Goal: Transaction & Acquisition: Purchase product/service

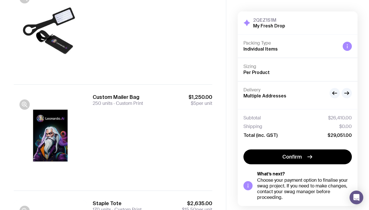
scroll to position [106, 0]
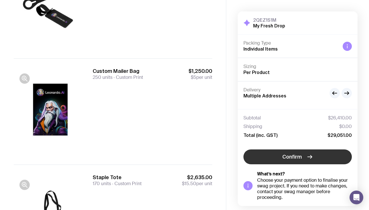
click at [323, 158] on button "Confirm" at bounding box center [297, 157] width 108 height 15
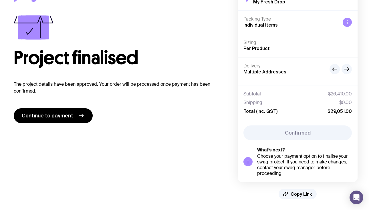
scroll to position [0, 0]
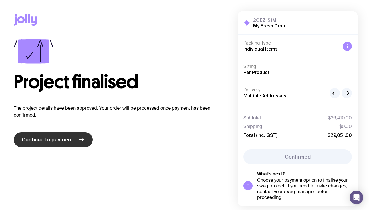
click at [68, 142] on span "Continue to payment" at bounding box center [47, 139] width 51 height 7
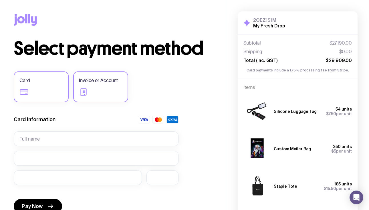
click at [117, 87] on label "Invoice or Account" at bounding box center [100, 87] width 55 height 31
click at [0, 0] on input "Invoice or Account" at bounding box center [0, 0] width 0 height 0
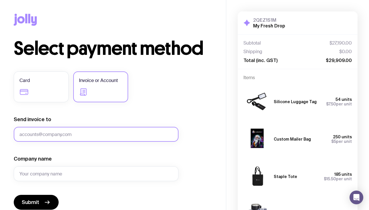
click at [99, 134] on input "Send invoice to" at bounding box center [96, 134] width 165 height 15
type input "ap@leonardo.ai"
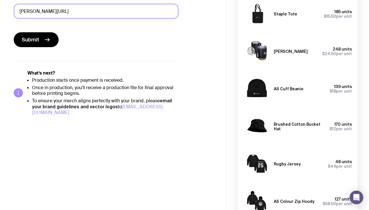
scroll to position [165, 0]
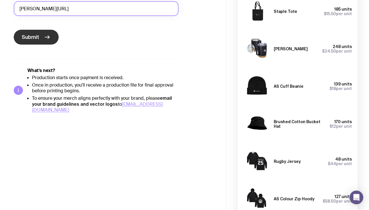
type input "Leonardo.Ai"
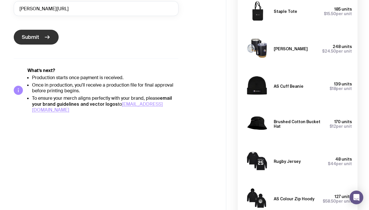
click at [30, 39] on span "Submit" at bounding box center [30, 37] width 17 height 7
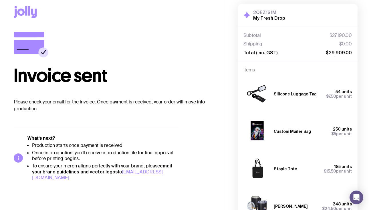
scroll to position [0, 0]
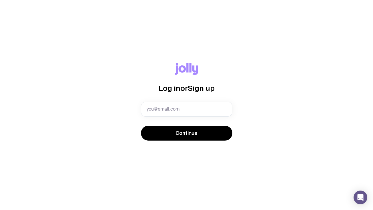
click at [62, 109] on div "Log in or Sign up Continue" at bounding box center [187, 105] width 346 height 85
click at [85, 79] on div "Log in or Sign up Continue" at bounding box center [187, 105] width 346 height 85
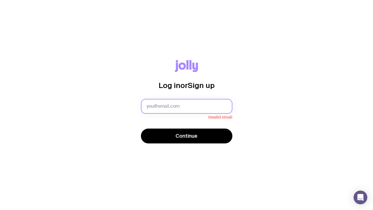
click at [175, 106] on input "text" at bounding box center [187, 106] width 92 height 15
type input "brigitte.loveday@leonardo.ai"
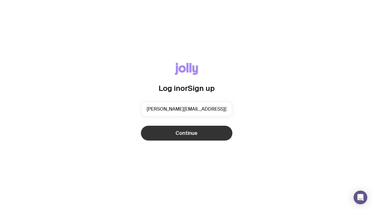
click at [180, 134] on span "Continue" at bounding box center [187, 133] width 22 height 7
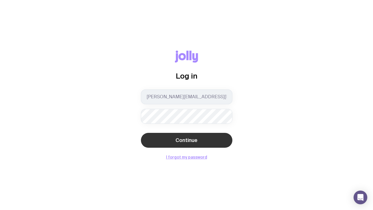
click at [201, 142] on button "Continue" at bounding box center [187, 140] width 92 height 15
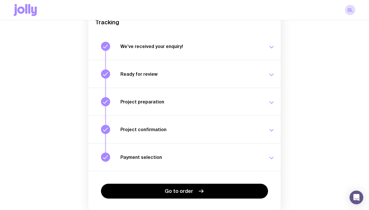
scroll to position [87, 0]
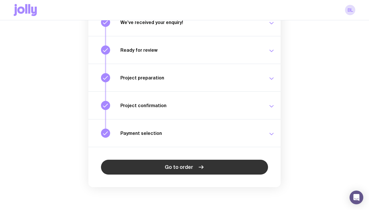
click at [210, 168] on link "Go to order" at bounding box center [184, 167] width 167 height 15
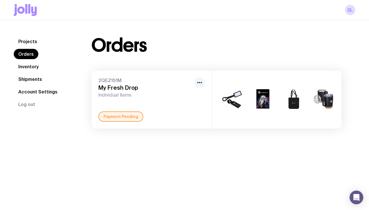
click at [29, 66] on link "Inventory" at bounding box center [28, 67] width 29 height 10
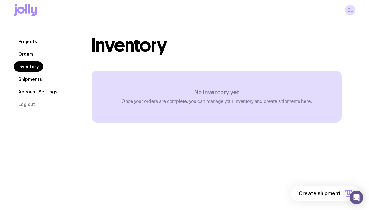
click at [42, 85] on nav "Projects Orders Inventory Shipments Account Settings Log out" at bounding box center [46, 72] width 64 height 73
click at [33, 77] on link "Shipments" at bounding box center [30, 79] width 33 height 10
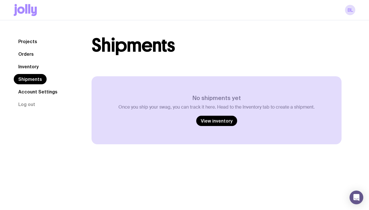
click at [32, 43] on link "Projects" at bounding box center [28, 41] width 28 height 10
